Goal: Information Seeking & Learning: Learn about a topic

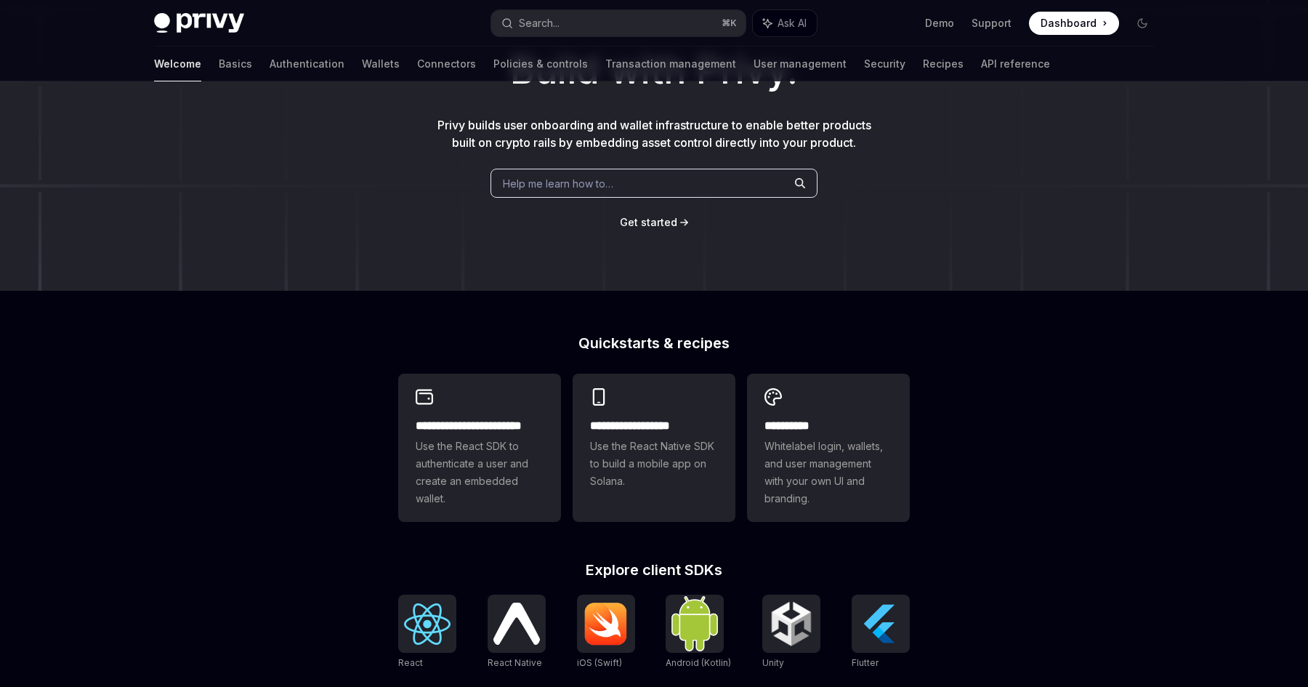
scroll to position [469, 0]
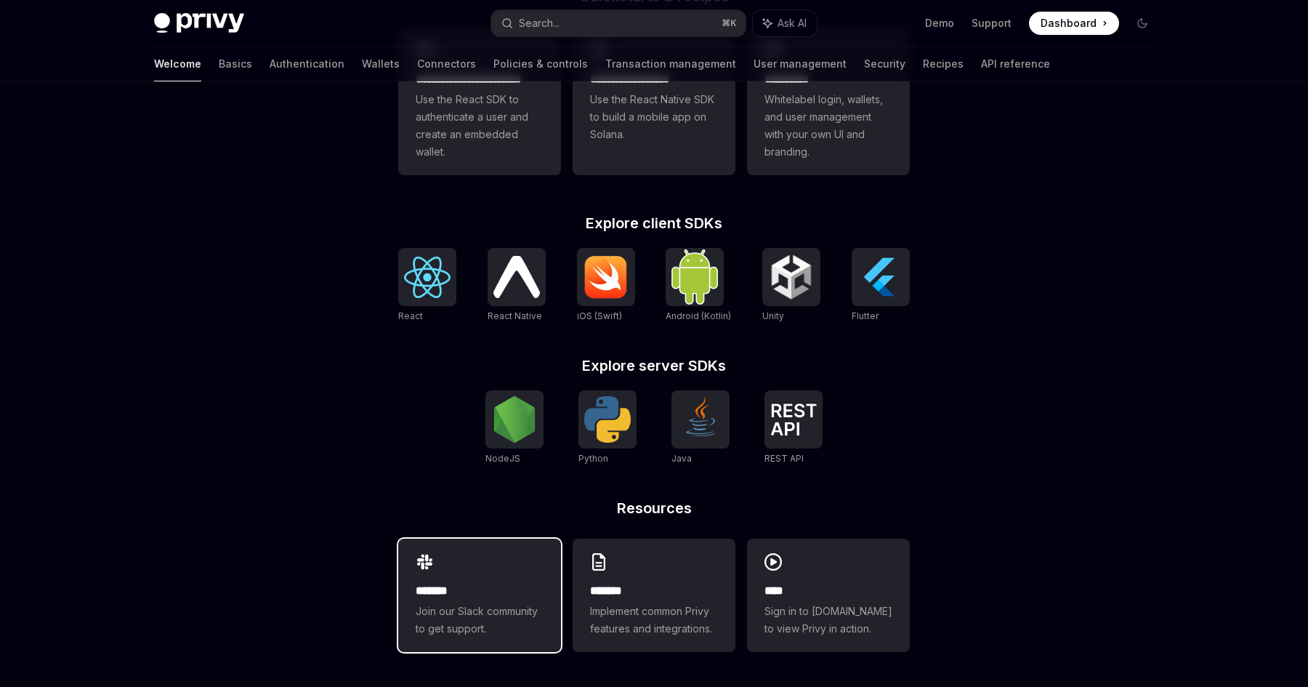
click at [452, 596] on h2 "*******" at bounding box center [480, 590] width 128 height 17
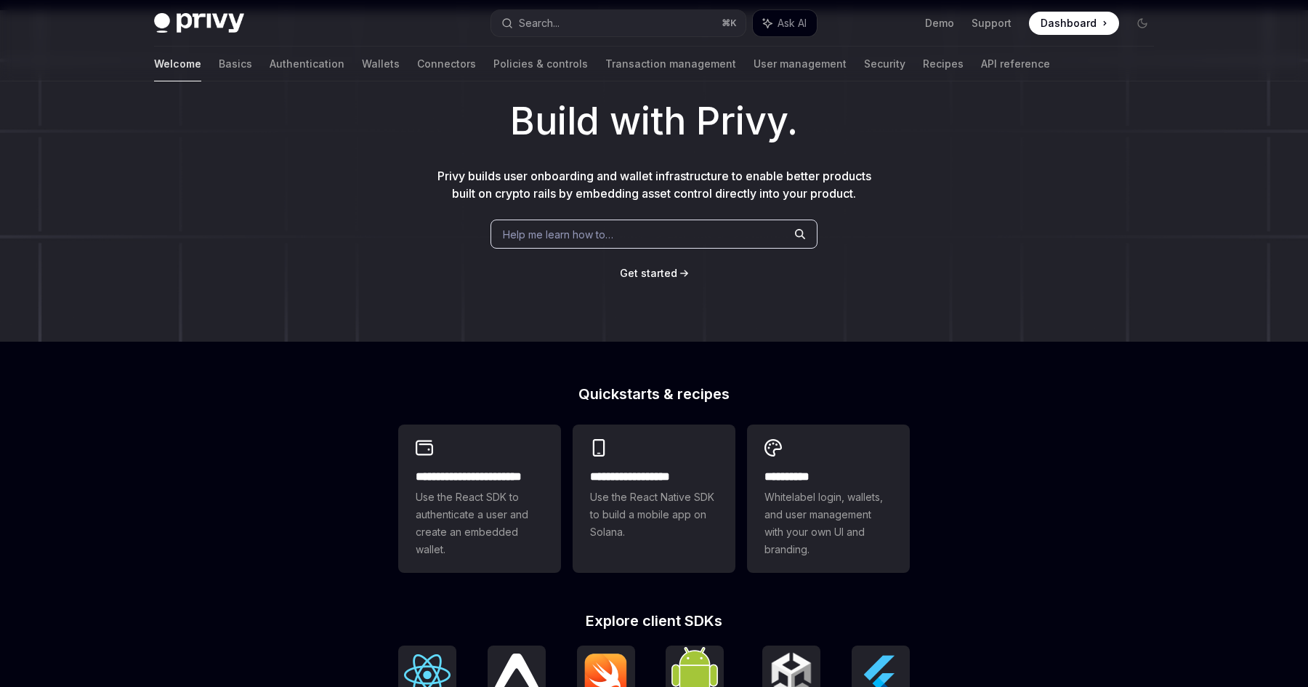
scroll to position [0, 0]
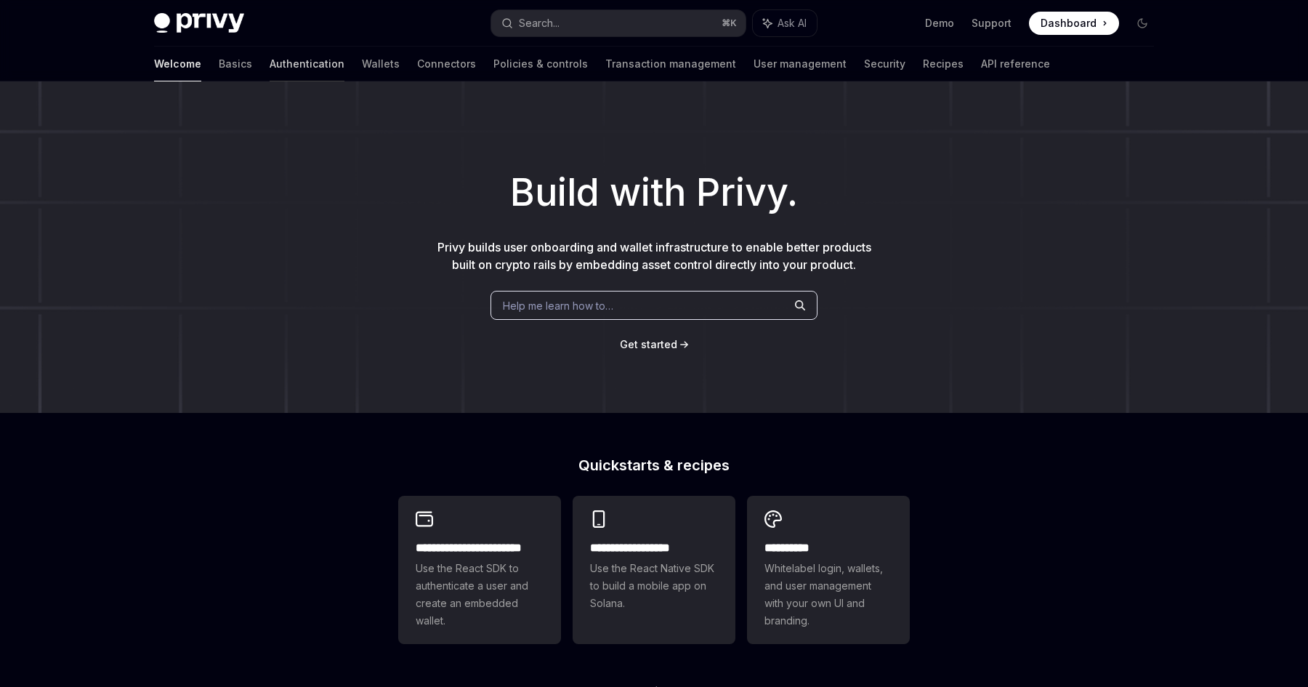
click at [270, 66] on link "Authentication" at bounding box center [307, 63] width 75 height 35
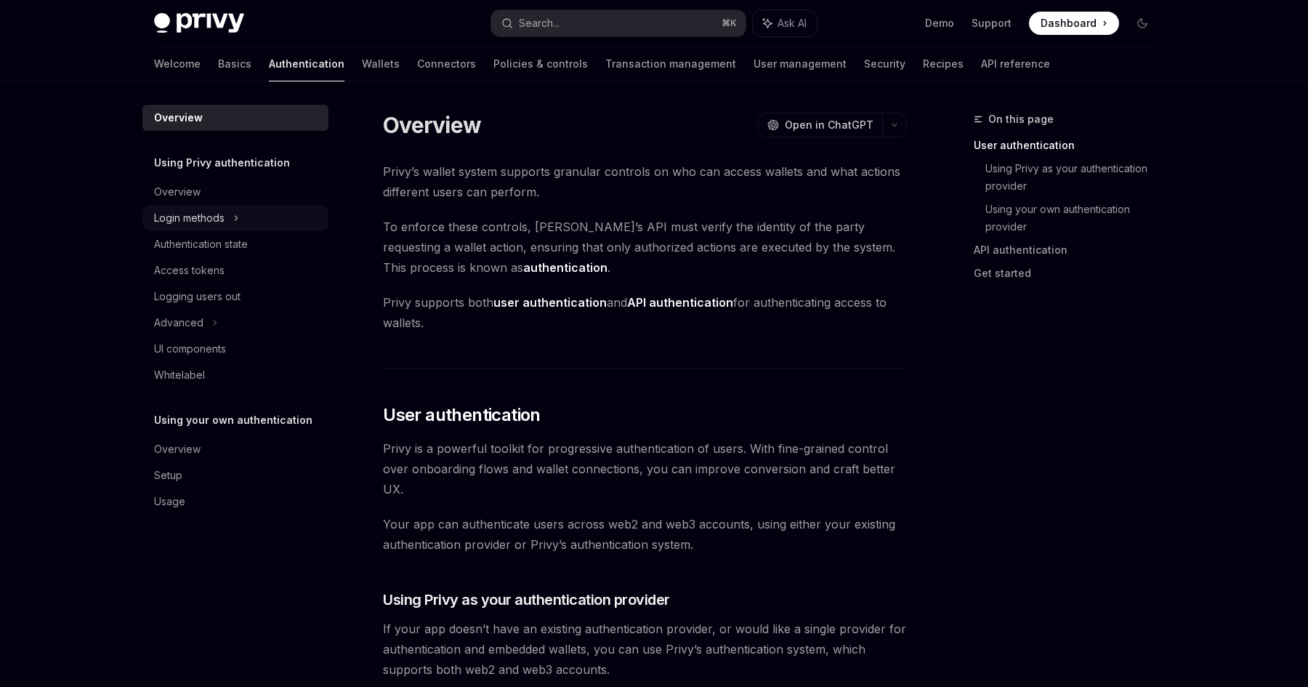
click at [188, 216] on div "Login methods" at bounding box center [189, 217] width 70 height 17
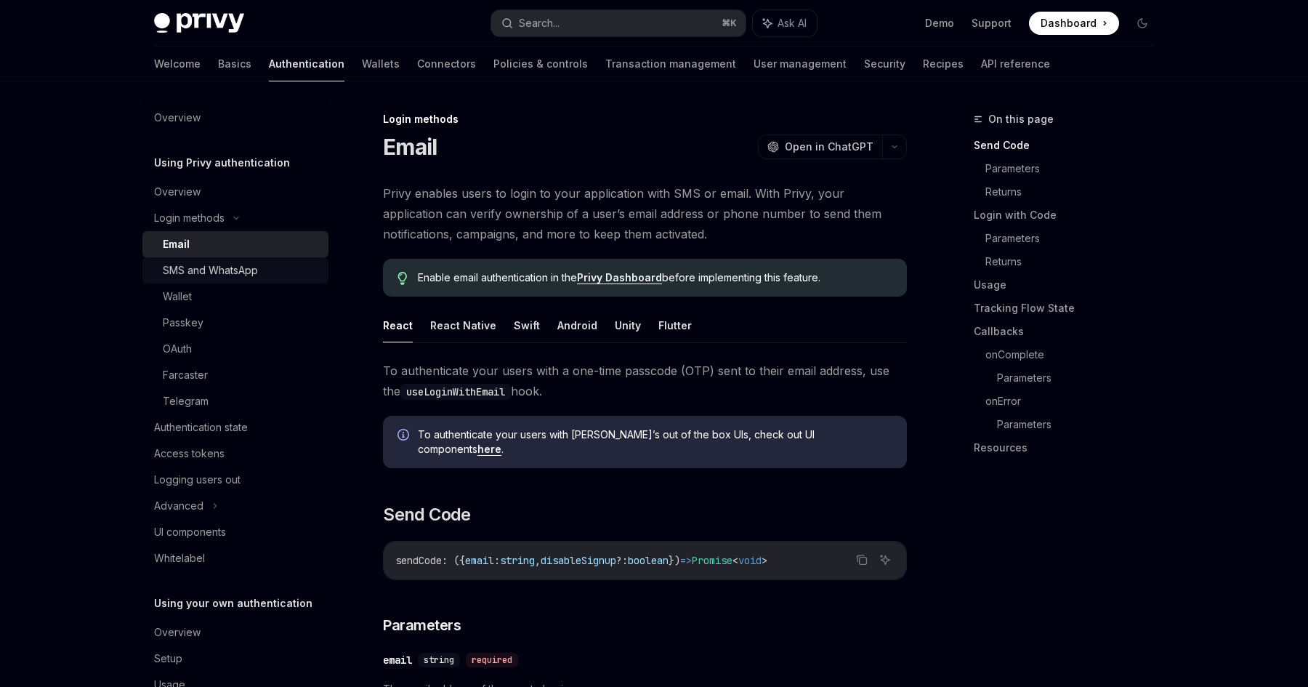
click at [201, 272] on div "SMS and WhatsApp" at bounding box center [210, 270] width 95 height 17
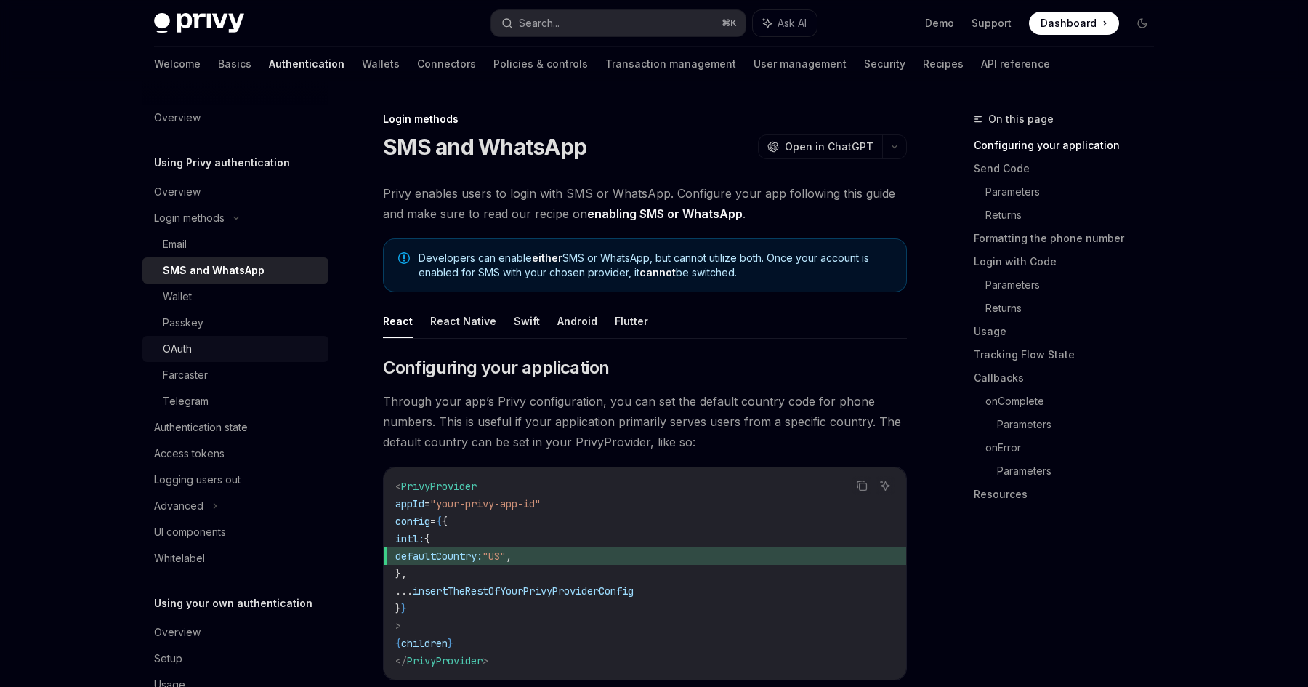
click at [188, 348] on div "OAuth" at bounding box center [177, 348] width 29 height 17
type textarea "*"
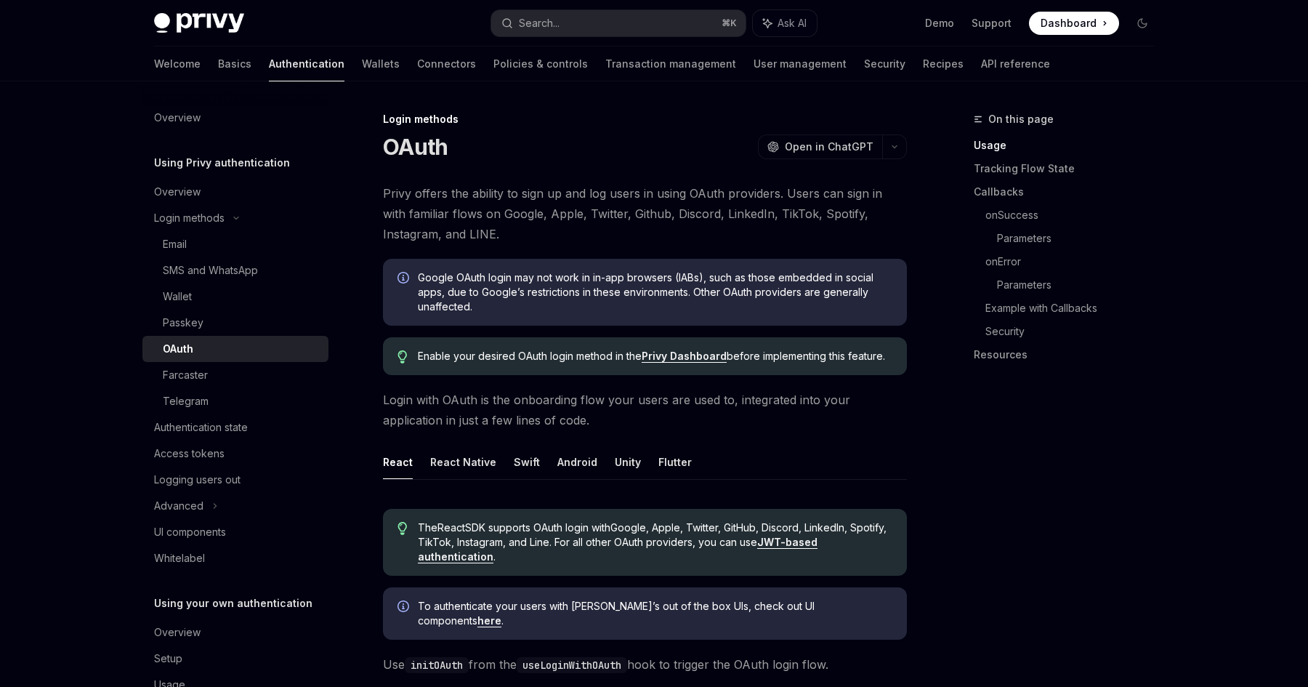
click at [672, 356] on link "Privy Dashboard" at bounding box center [684, 355] width 85 height 13
